Goal: Information Seeking & Learning: Learn about a topic

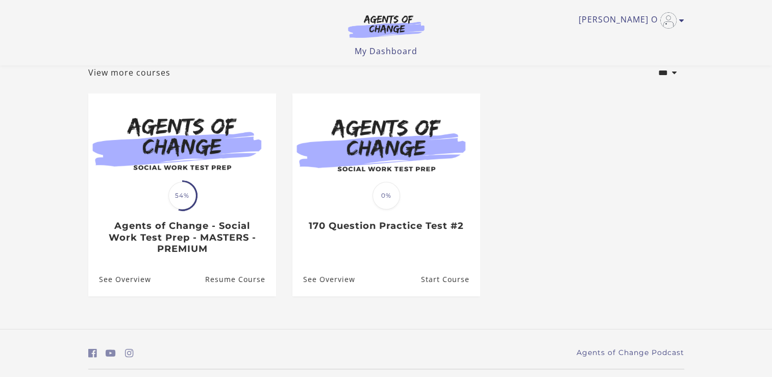
scroll to position [90, 0]
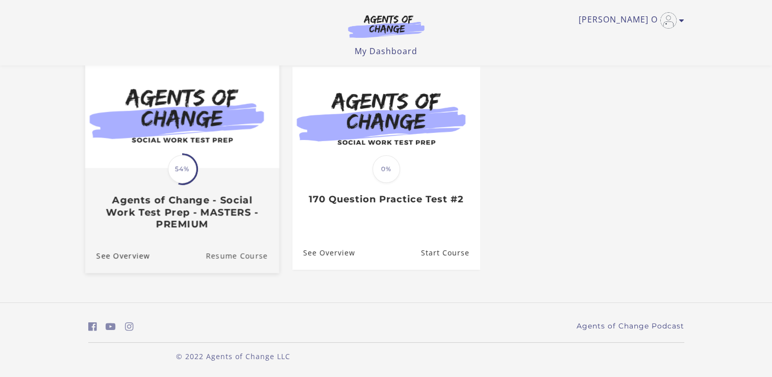
click at [243, 254] on link "Resume Course" at bounding box center [243, 255] width 74 height 34
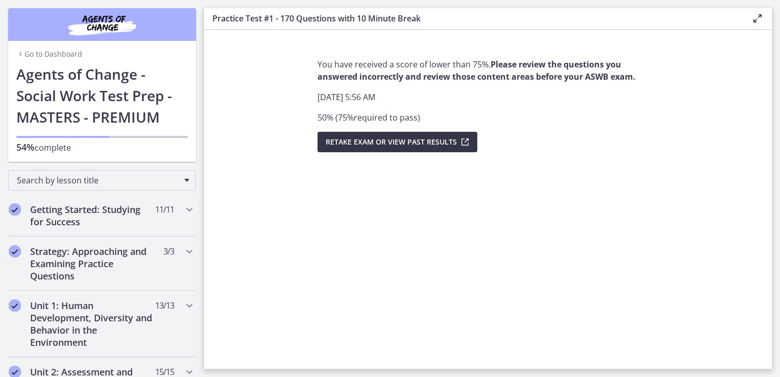
click at [441, 146] on span "Retake Exam OR View Past Results" at bounding box center [391, 142] width 131 height 12
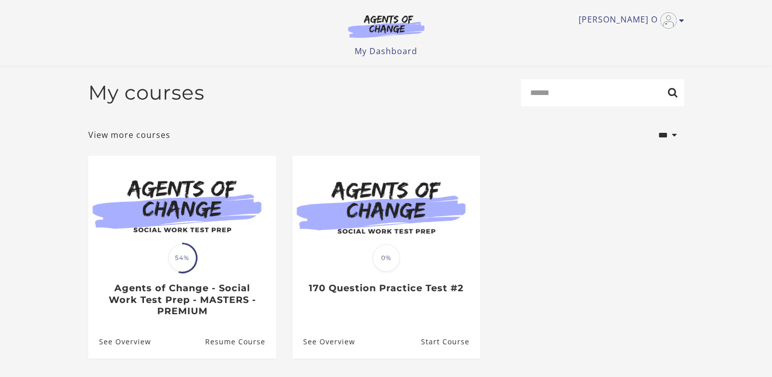
scroll to position [90, 0]
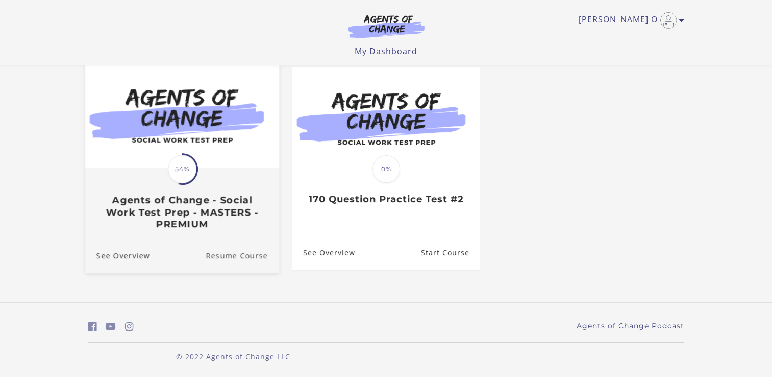
click at [226, 254] on link "Resume Course" at bounding box center [243, 255] width 74 height 34
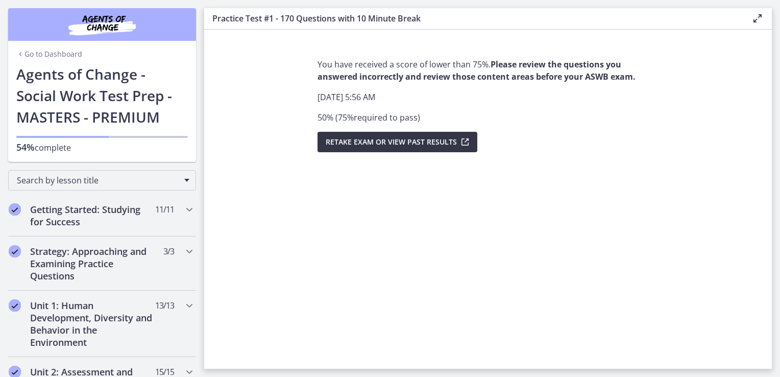
click at [439, 143] on span "Retake Exam OR View Past Results" at bounding box center [391, 142] width 131 height 12
